Goal: Contribute content

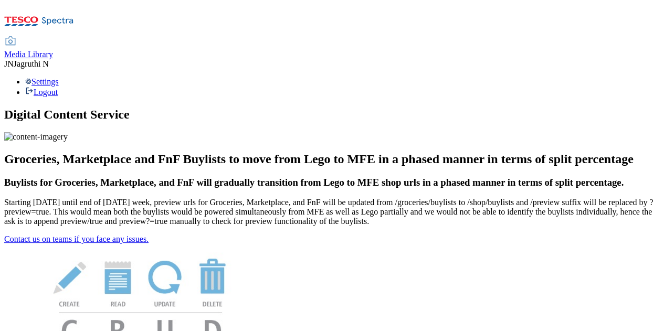
click at [17, 35] on icon at bounding box center [10, 41] width 13 height 13
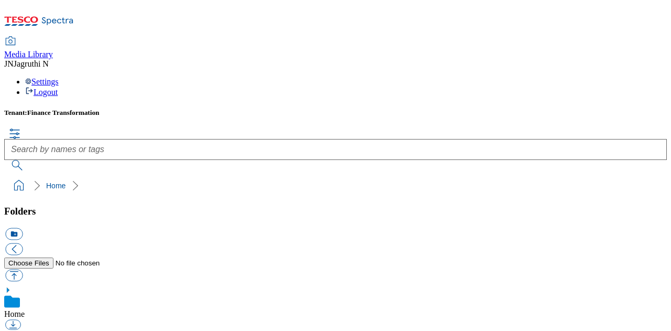
click at [23, 269] on button "button" at bounding box center [13, 275] width 17 height 12
type input "C:\fakepath\905063321.png"
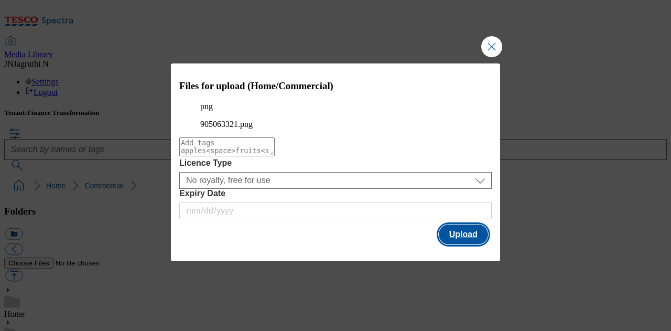
click at [471, 240] on button "Upload" at bounding box center [463, 235] width 49 height 20
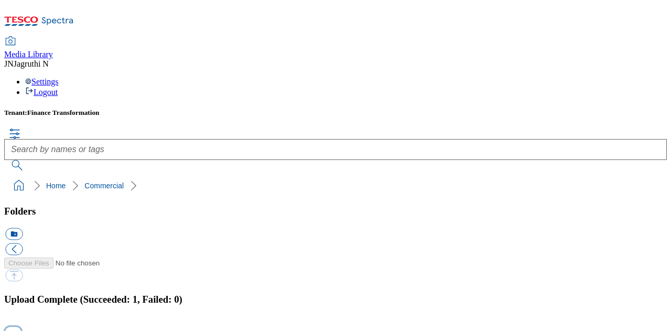
click at [21, 327] on button "button" at bounding box center [13, 332] width 16 height 10
